Goal: Task Accomplishment & Management: Use online tool/utility

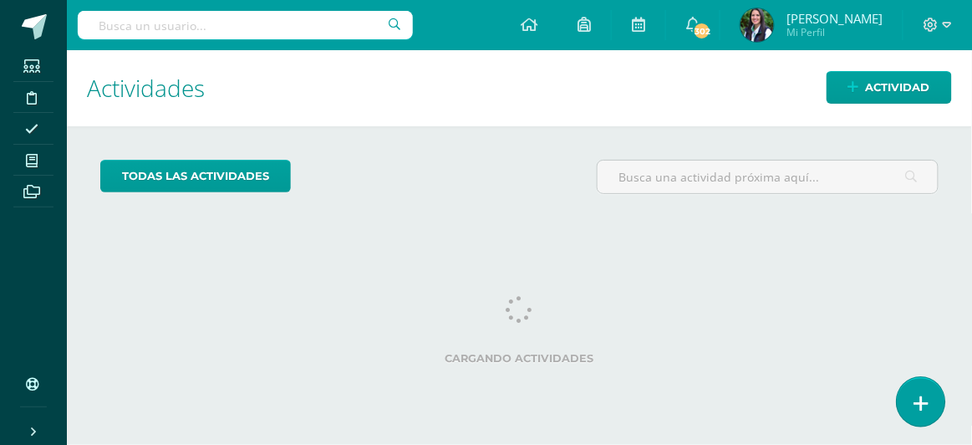
click at [927, 407] on icon at bounding box center [920, 403] width 15 height 19
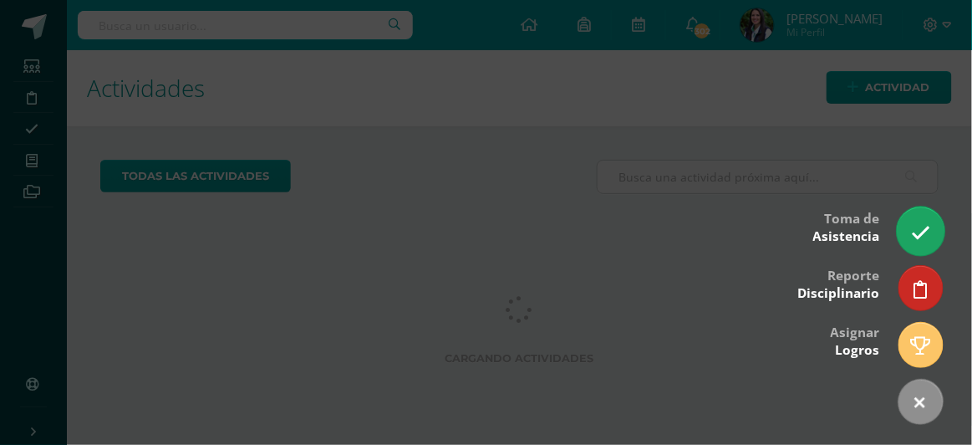
click at [917, 226] on icon at bounding box center [920, 232] width 19 height 19
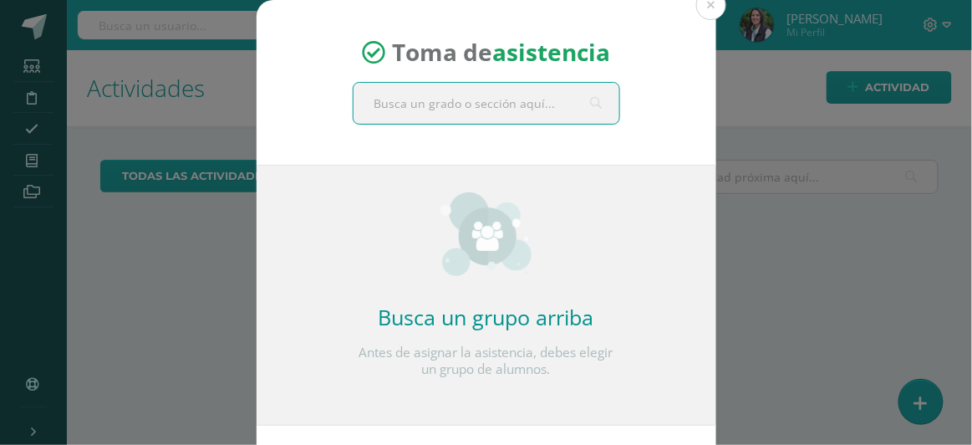
click at [461, 94] on input "text" at bounding box center [486, 103] width 266 height 41
type input "Quinto A"
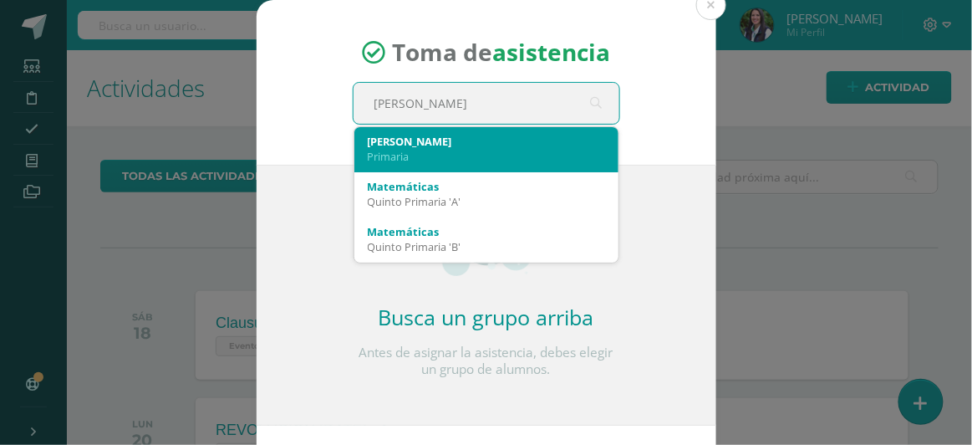
click at [393, 158] on div "Primaria" at bounding box center [486, 156] width 237 height 15
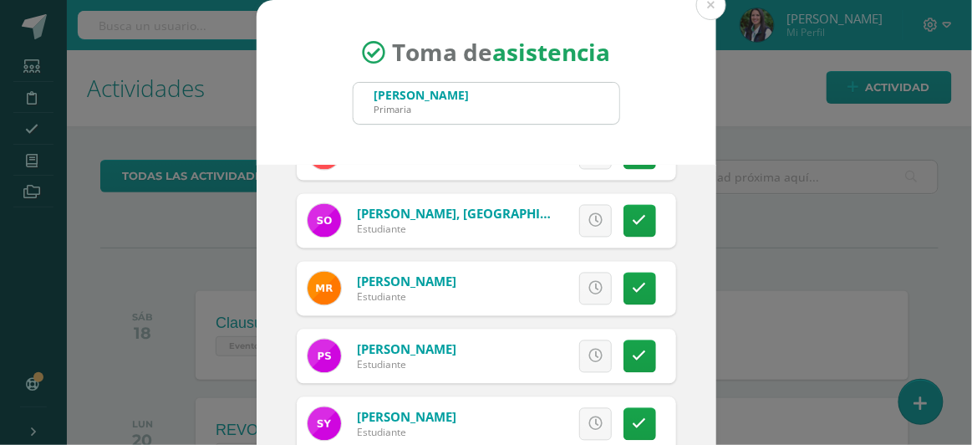
scroll to position [185, 0]
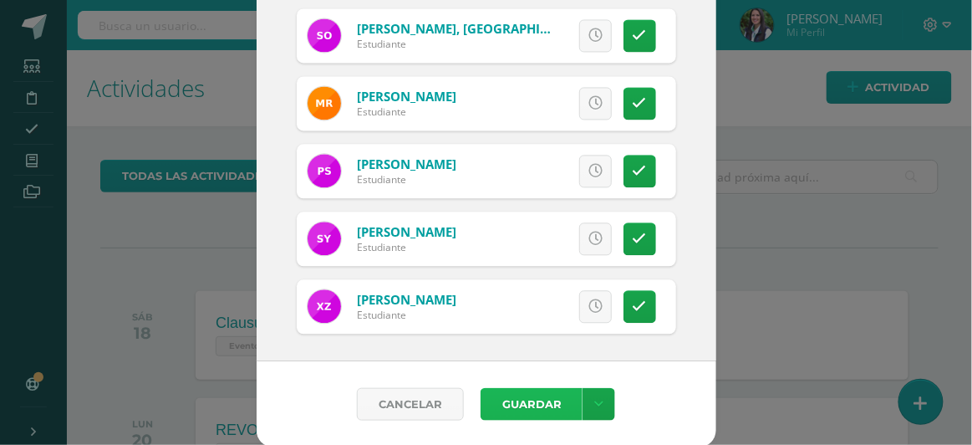
click at [512, 403] on button "Guardar" at bounding box center [531, 404] width 102 height 33
